Goal: Book appointment/travel/reservation

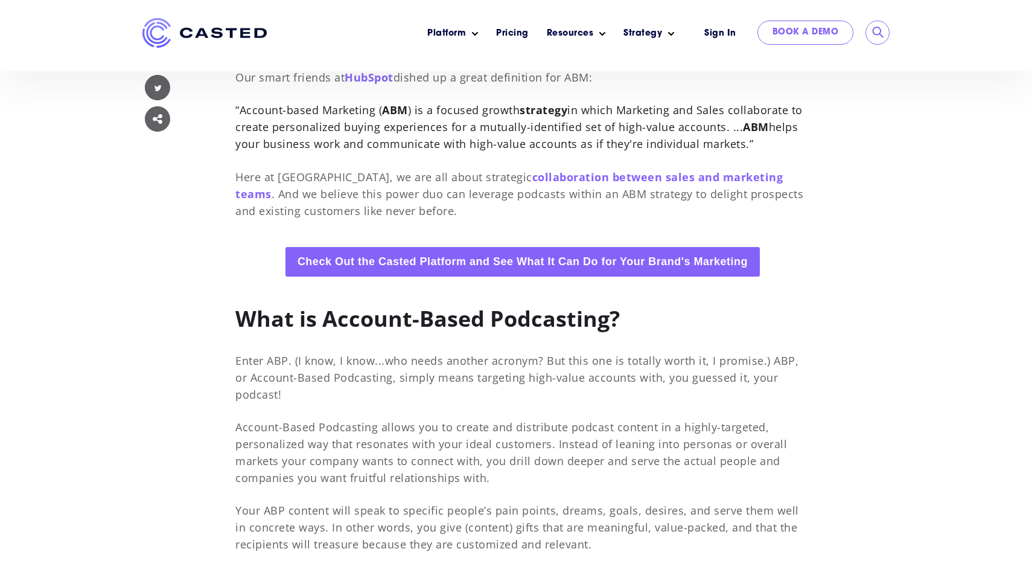
scroll to position [768, 0]
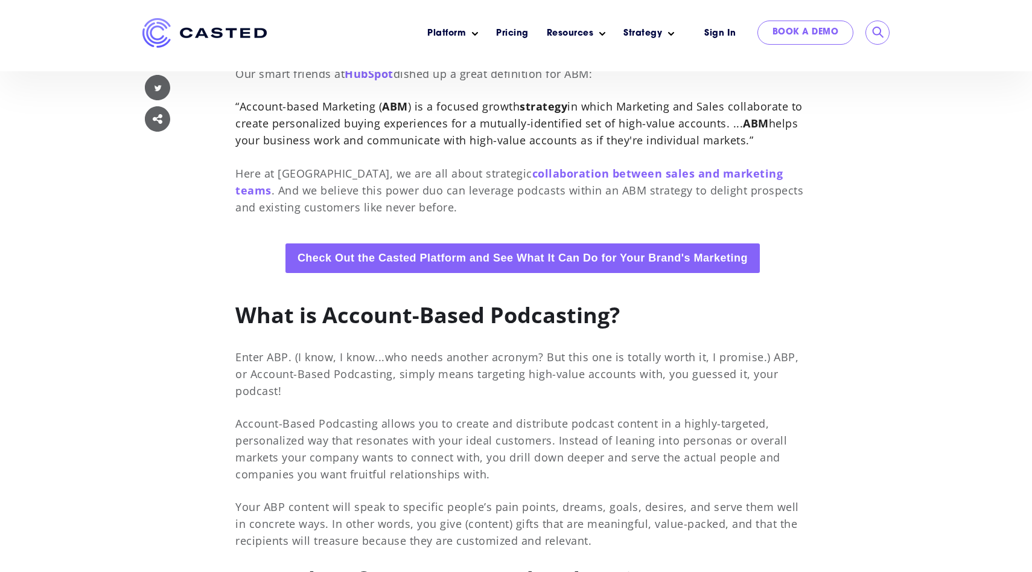
click at [731, 358] on p "Enter ABP. (I know, I know...who needs another acronym? But this one is totally…" at bounding box center [522, 373] width 575 height 51
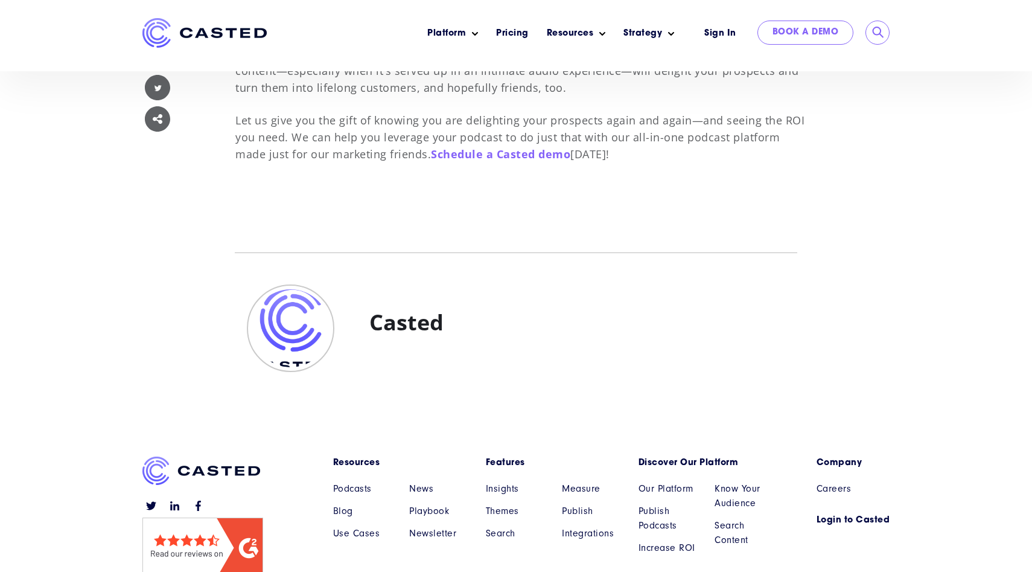
scroll to position [1985, 0]
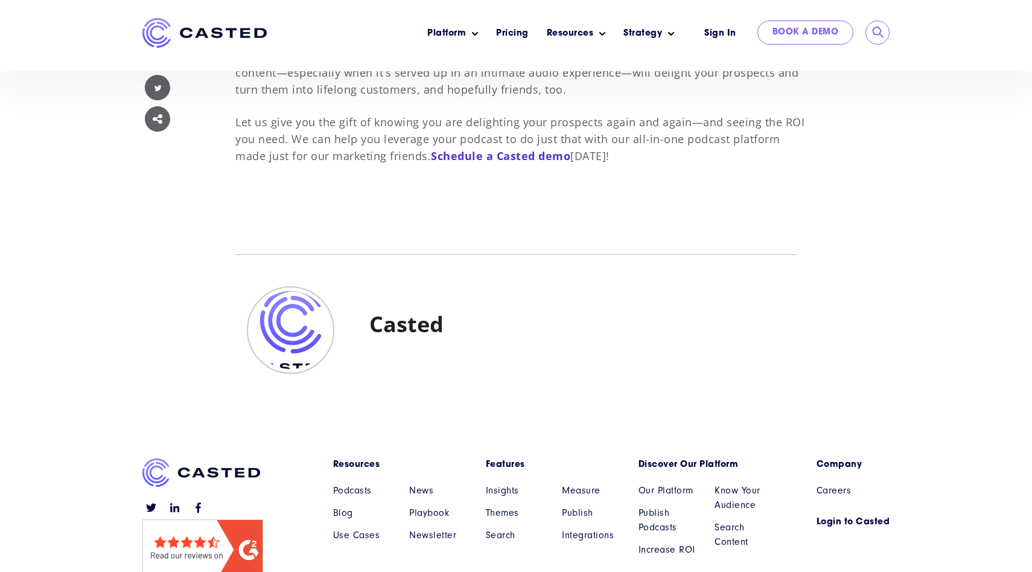
click at [496, 149] on span "Schedule a Casted demo" at bounding box center [500, 156] width 139 height 14
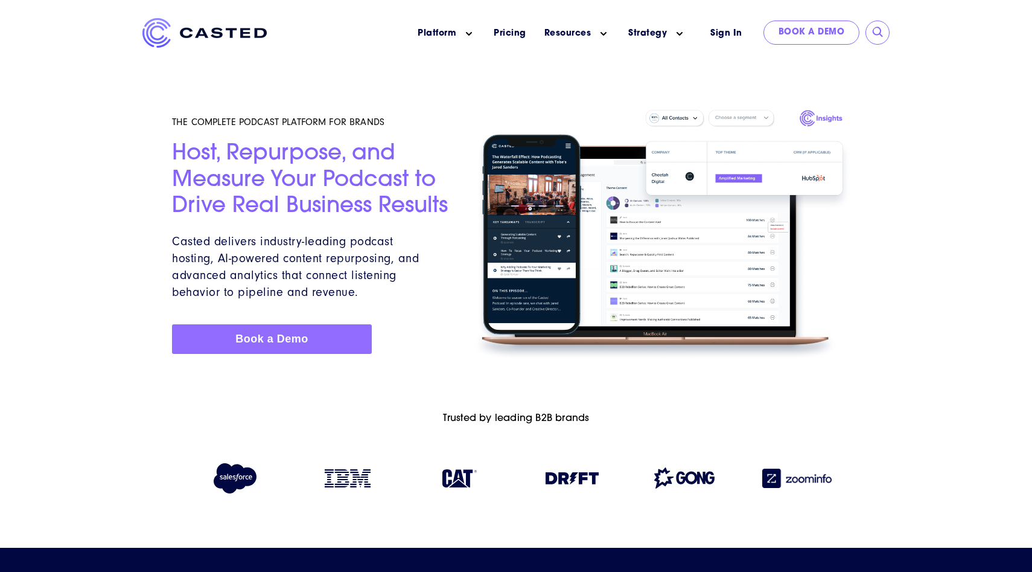
click at [322, 330] on link "Book a Demo" at bounding box center [272, 339] width 200 height 30
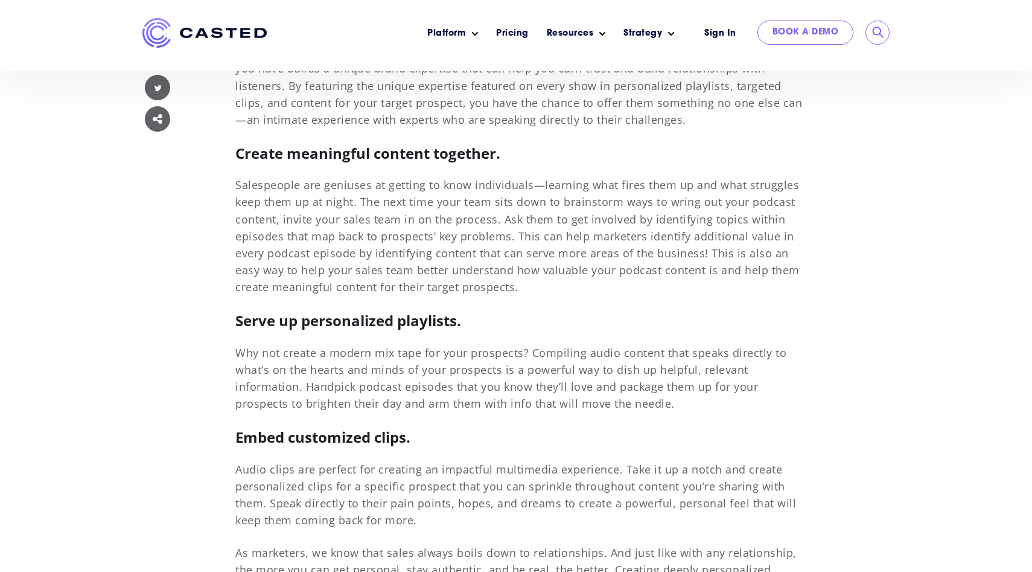
scroll to position [1471, 0]
